Goal: Use online tool/utility

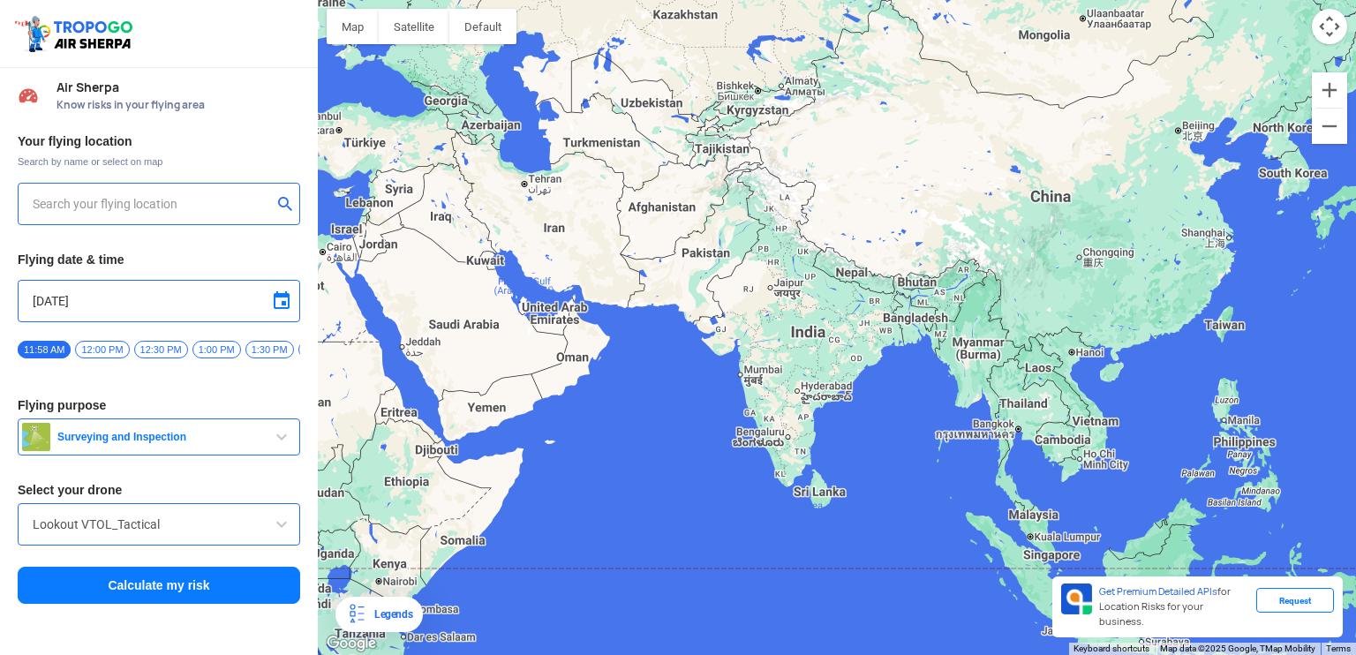
click at [194, 204] on input "text" at bounding box center [152, 203] width 239 height 21
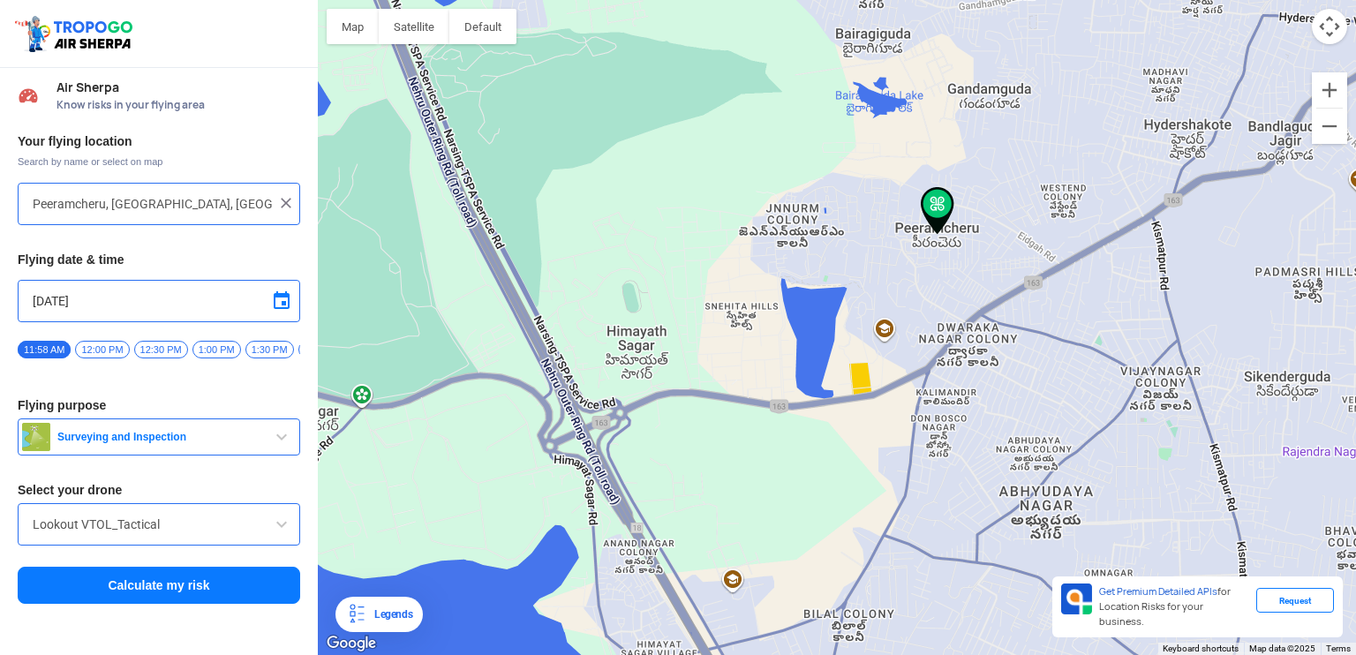
click at [785, 375] on div "To navigate, press the arrow keys." at bounding box center [837, 327] width 1038 height 655
type input "Snehita Hills, Peeramcheru, [GEOGRAPHIC_DATA], [GEOGRAPHIC_DATA] 500091, [GEOGR…"
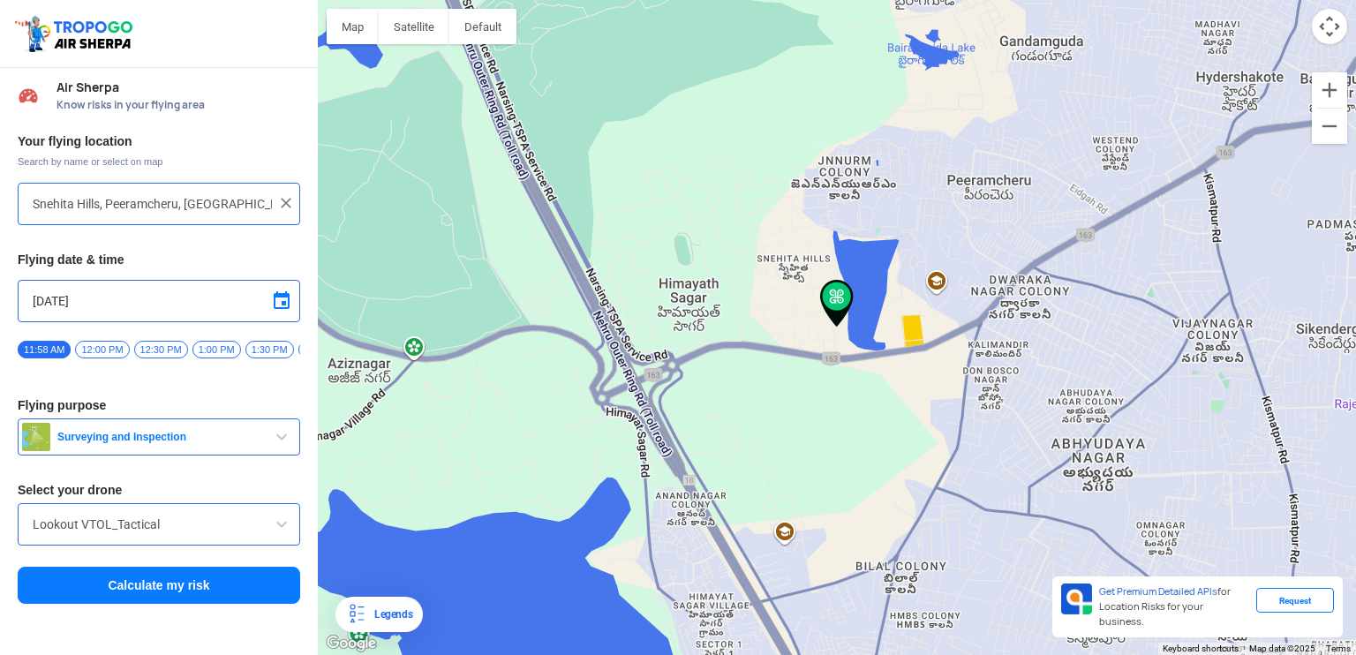
click at [159, 534] on input "Lookout VTOL_Tactical" at bounding box center [159, 524] width 252 height 21
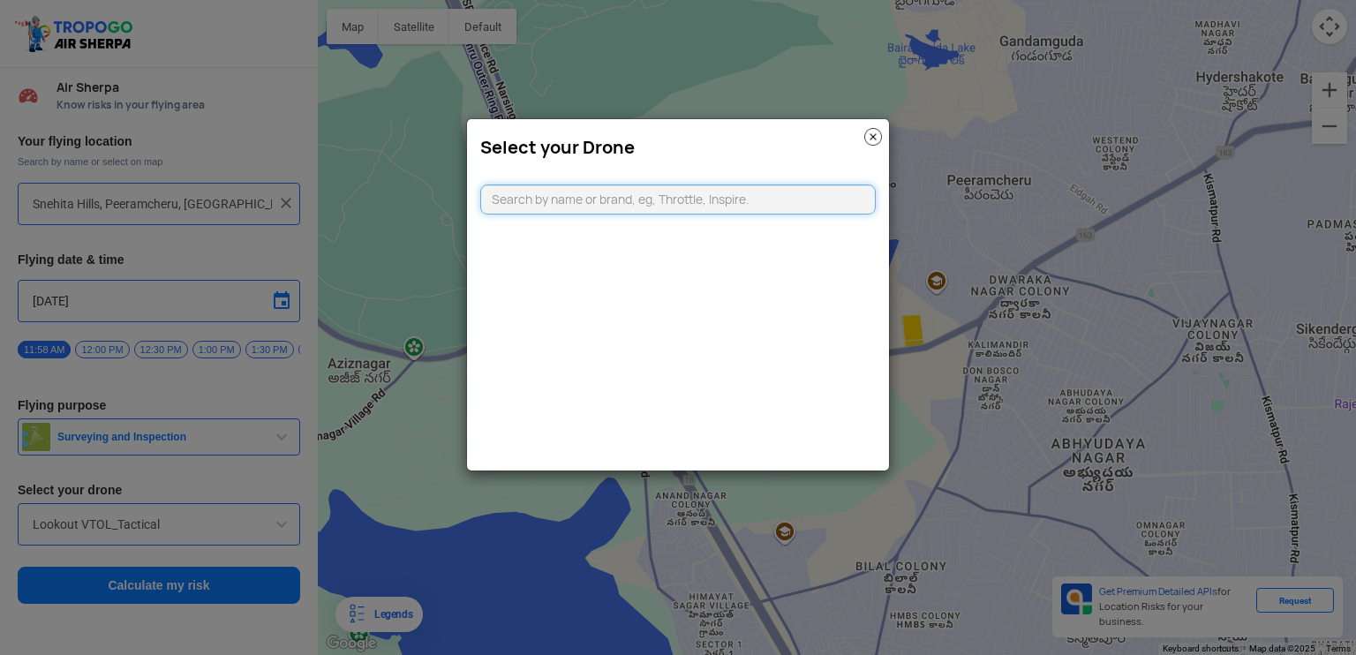
click at [627, 206] on input "text" at bounding box center [677, 199] width 395 height 30
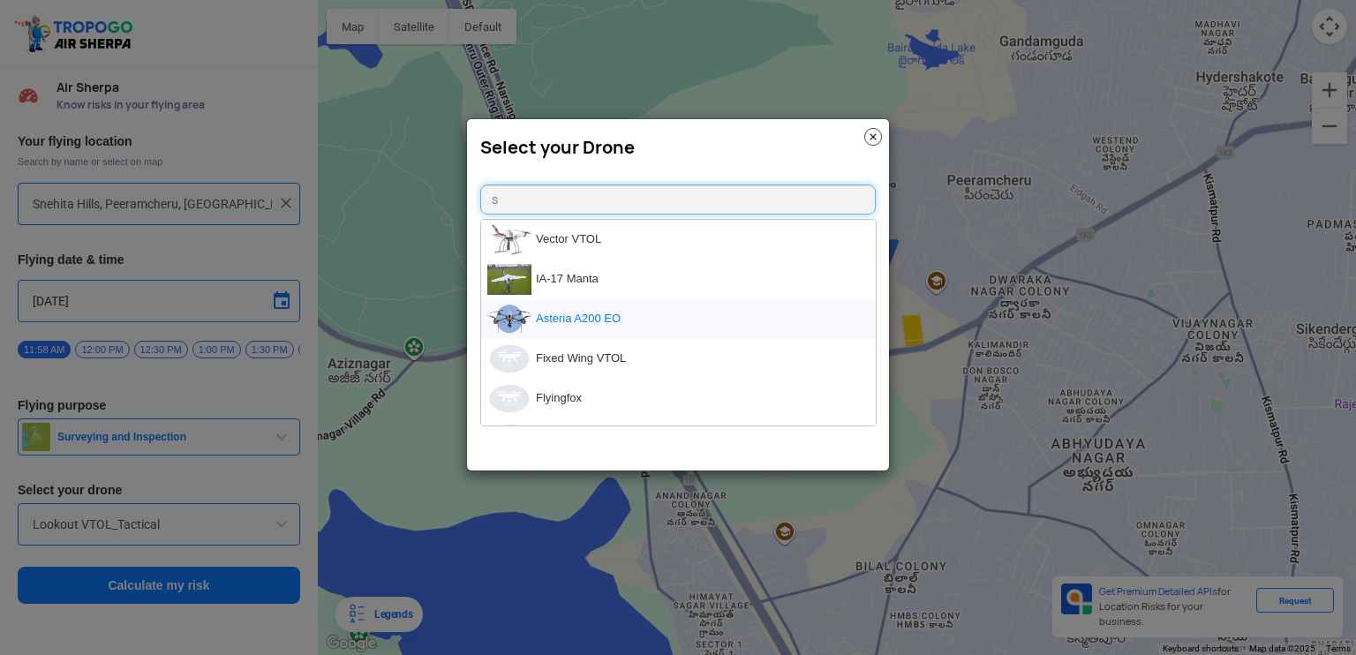
type input "s"
click at [558, 321] on li "Asteria A200 EO" at bounding box center [678, 319] width 394 height 40
type input "Asteria A200 EO"
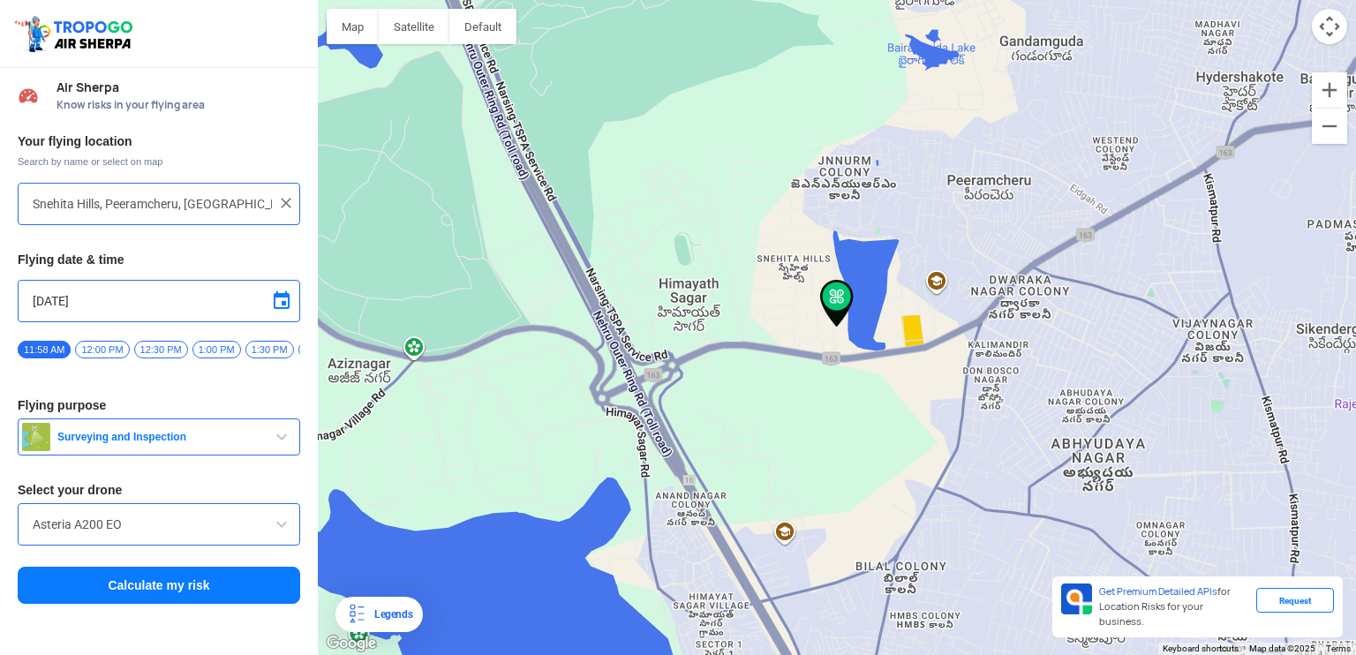
click at [192, 593] on button "Calculate my risk" at bounding box center [159, 585] width 282 height 37
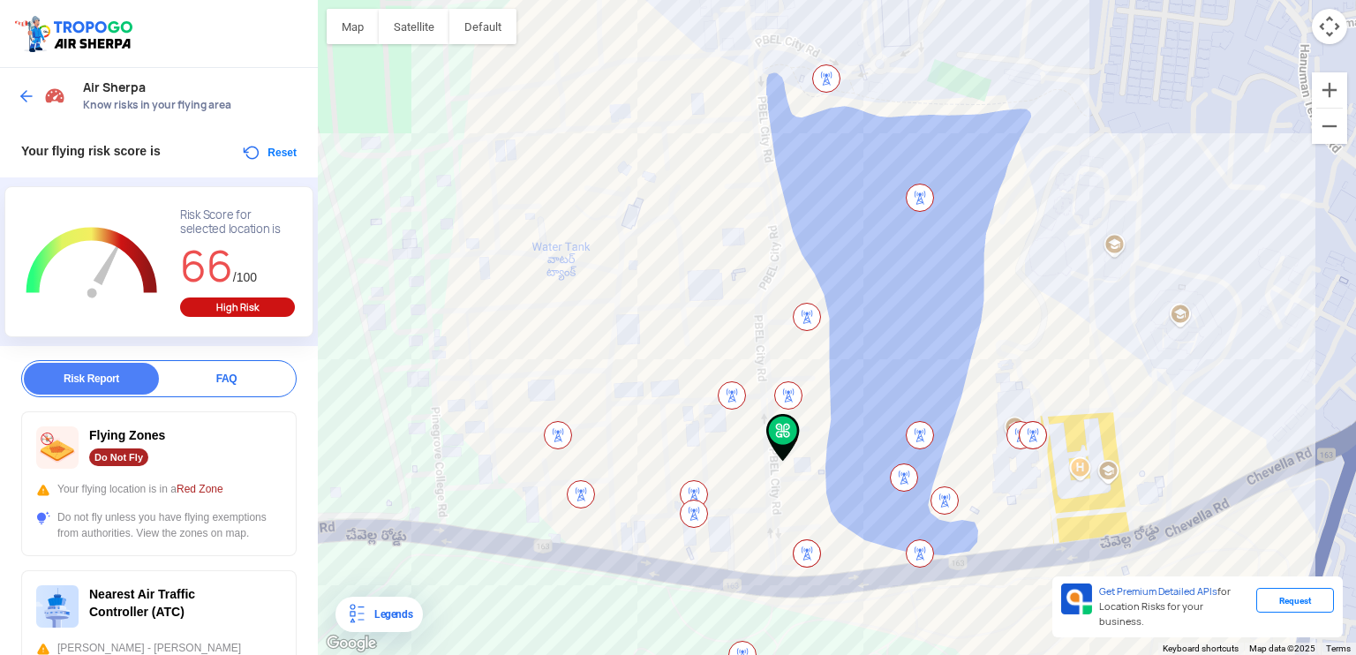
click at [765, 332] on div "To navigate, press the arrow keys." at bounding box center [837, 327] width 1038 height 655
